Goal: Find specific page/section: Find specific page/section

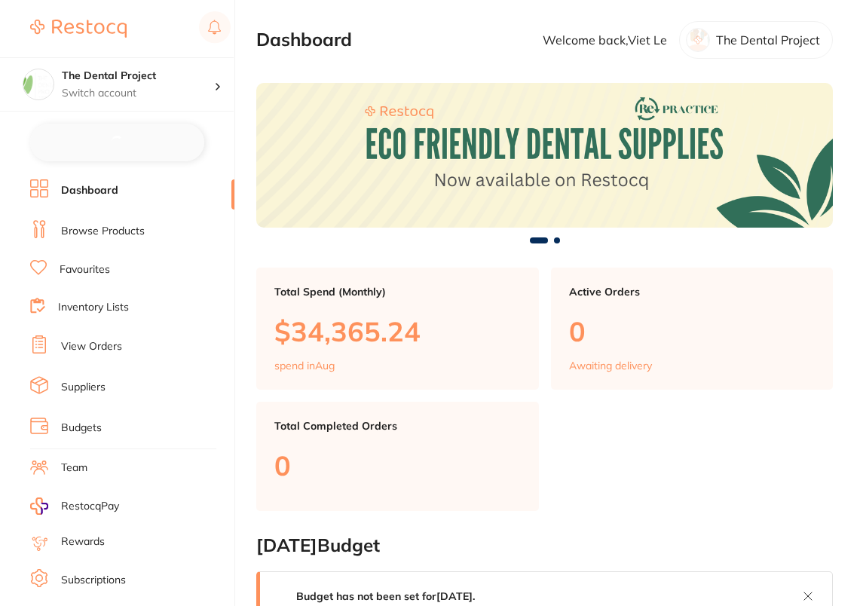
checkbox input "false"
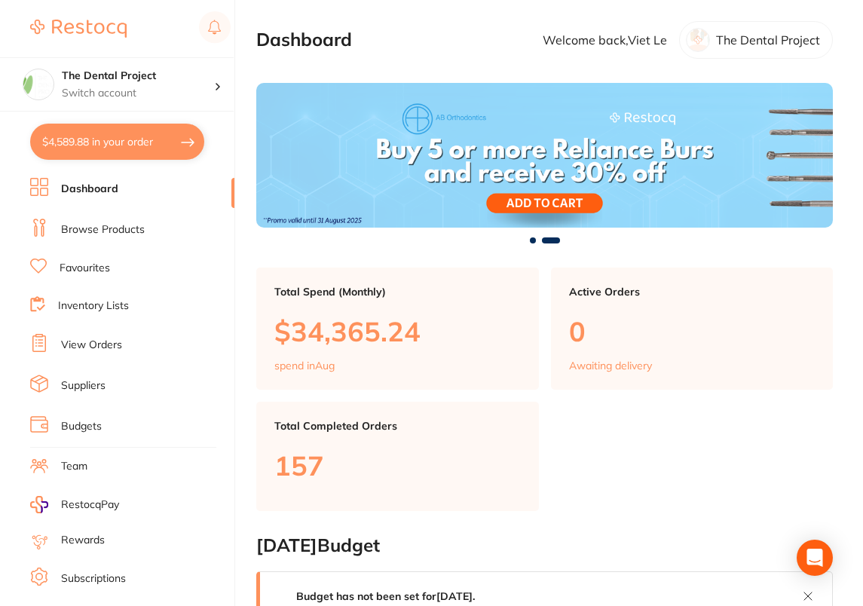
click at [92, 234] on link "Browse Products" at bounding box center [103, 229] width 84 height 15
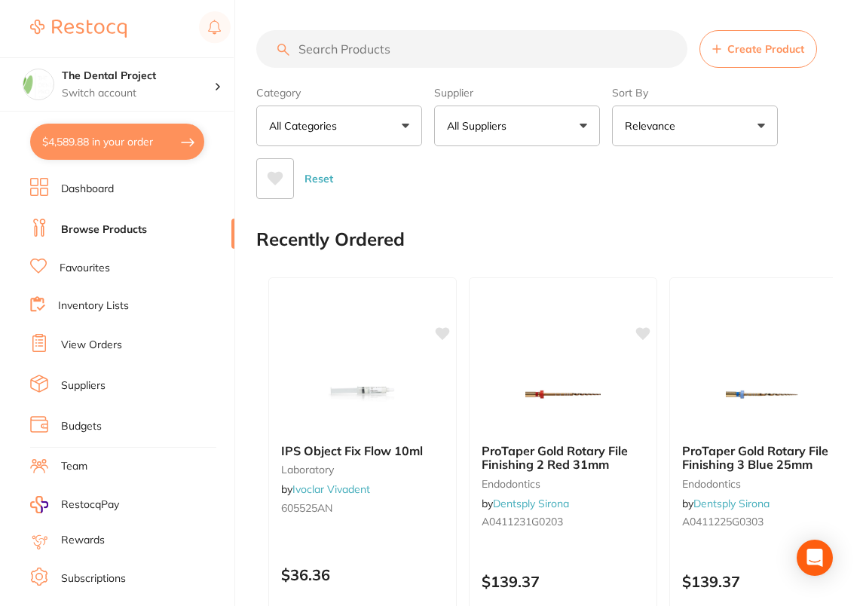
click at [508, 47] on input "search" at bounding box center [471, 49] width 431 height 38
paste input "IDSST001"
type input "IDSST001"
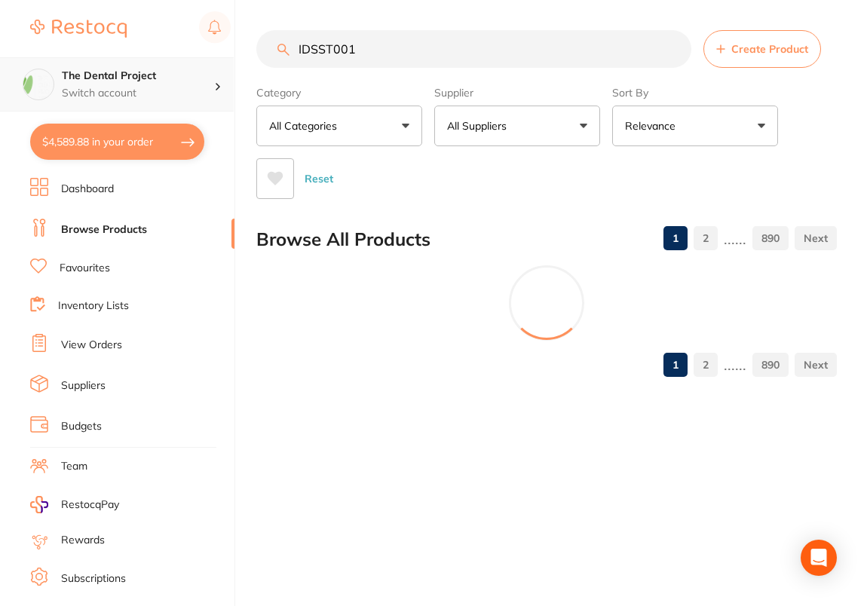
click at [216, 93] on div "The Dental Project Switch account" at bounding box center [117, 84] width 234 height 54
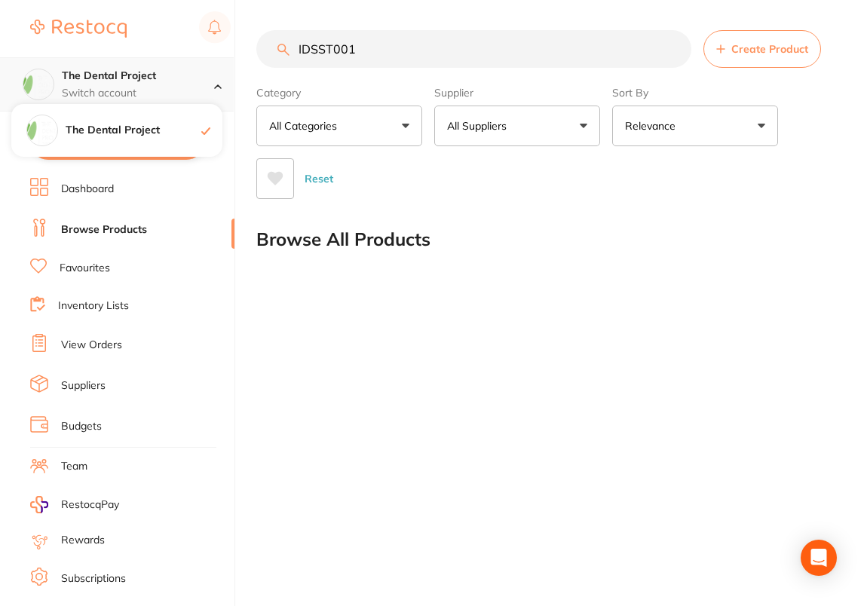
click at [216, 93] on div "The Dental Project Switch account" at bounding box center [117, 84] width 234 height 54
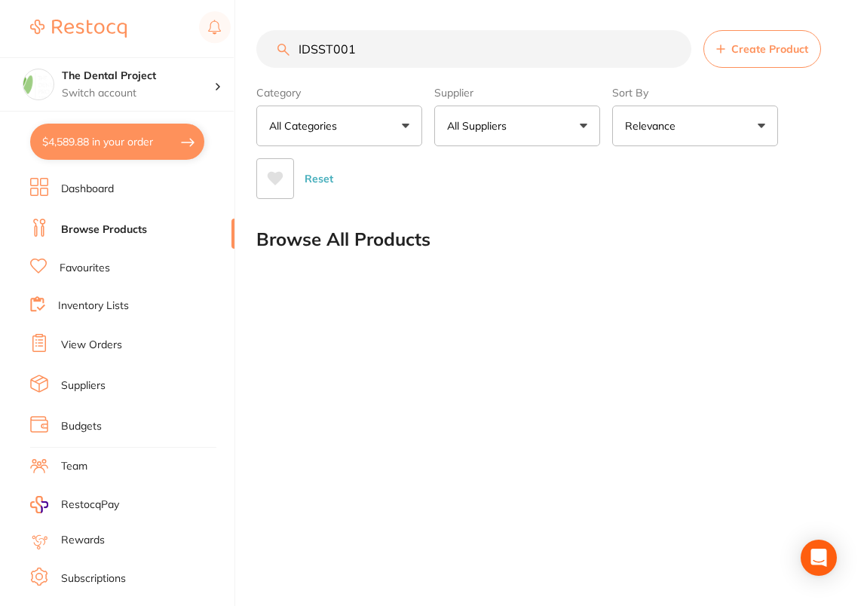
click at [748, 179] on div "Reset" at bounding box center [540, 172] width 568 height 53
click at [98, 191] on link "Dashboard" at bounding box center [87, 189] width 53 height 15
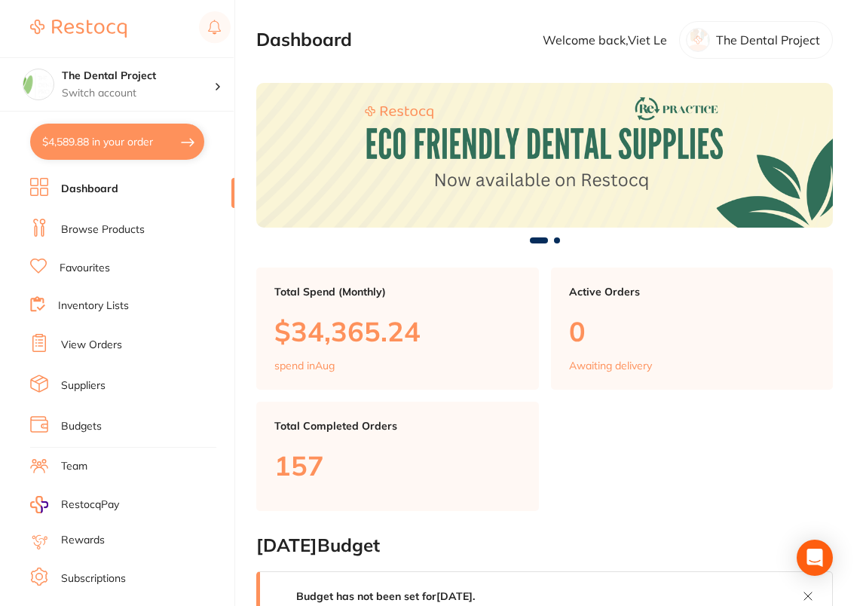
click at [97, 231] on link "Browse Products" at bounding box center [103, 229] width 84 height 15
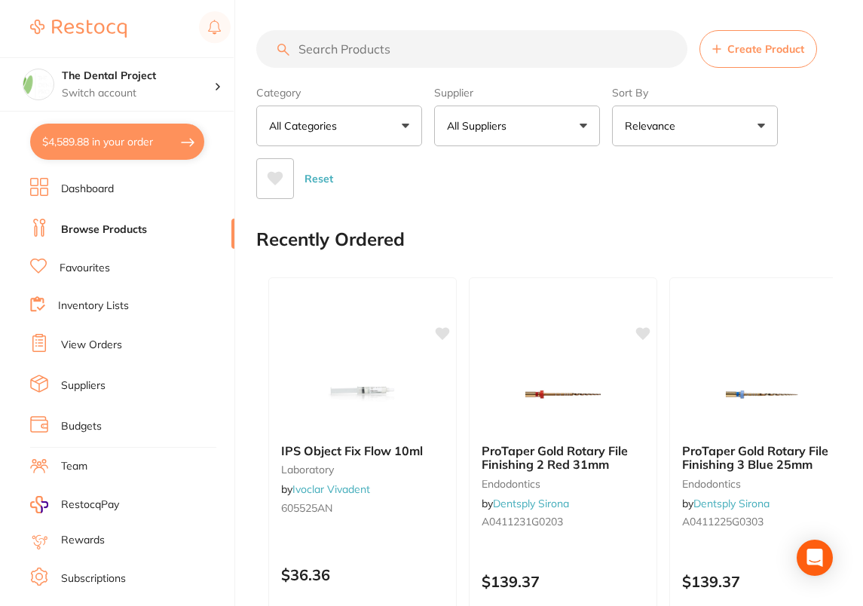
click at [492, 49] on input "search" at bounding box center [471, 49] width 431 height 38
paste input "IDSST001"
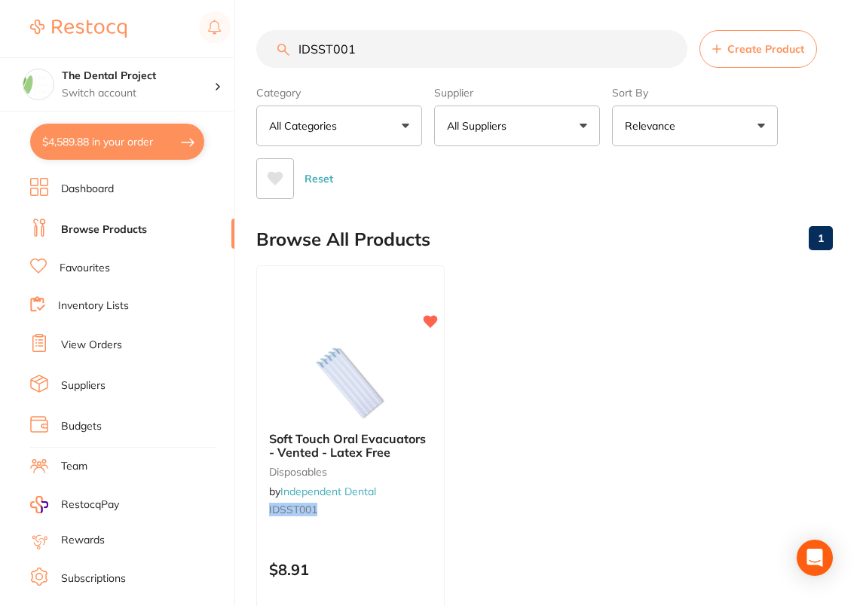
type input "IDSST001"
